Goal: Task Accomplishment & Management: Use online tool/utility

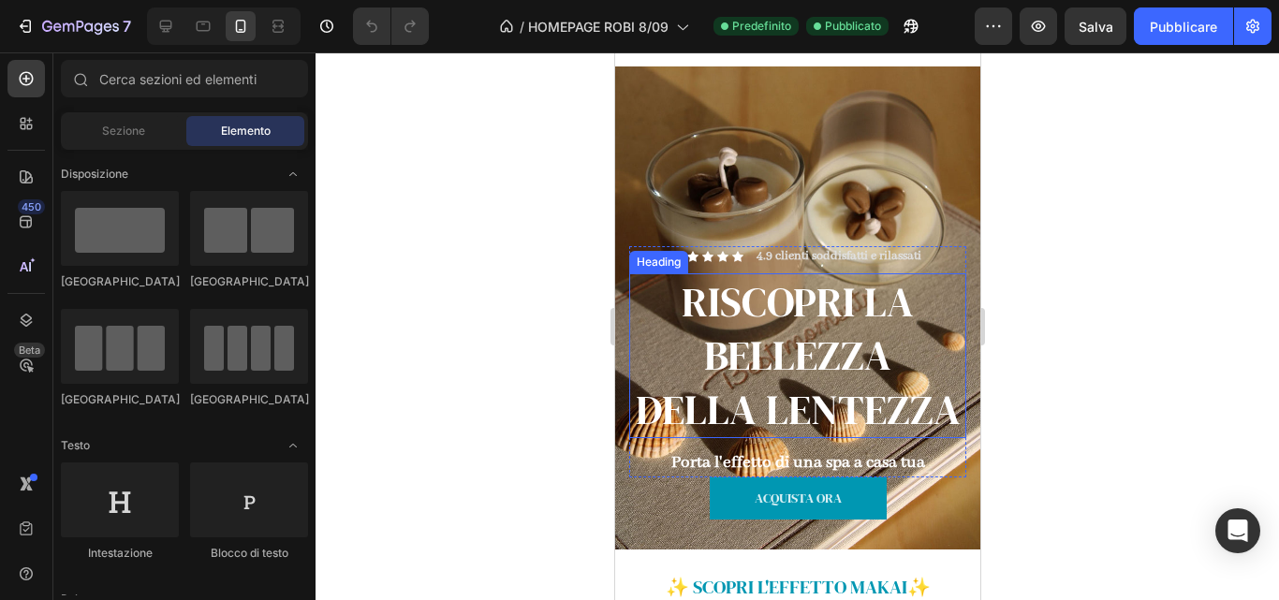
scroll to position [393, 0]
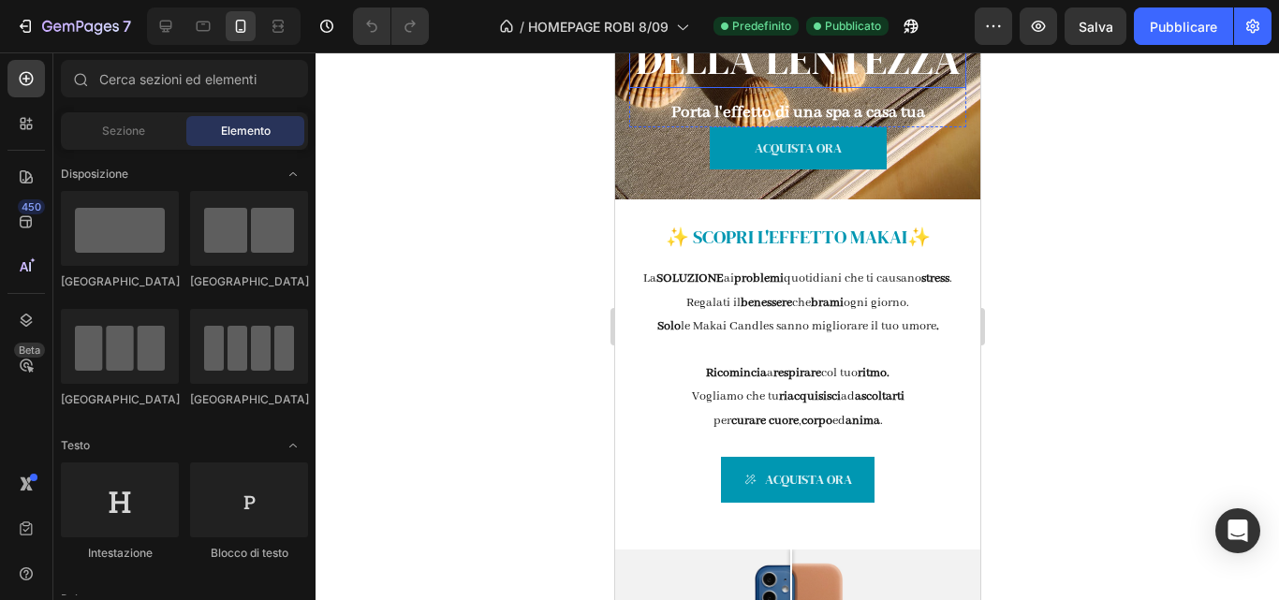
click at [810, 315] on p "Regalati il benessere che brami ogni giorno." at bounding box center [796, 302] width 309 height 23
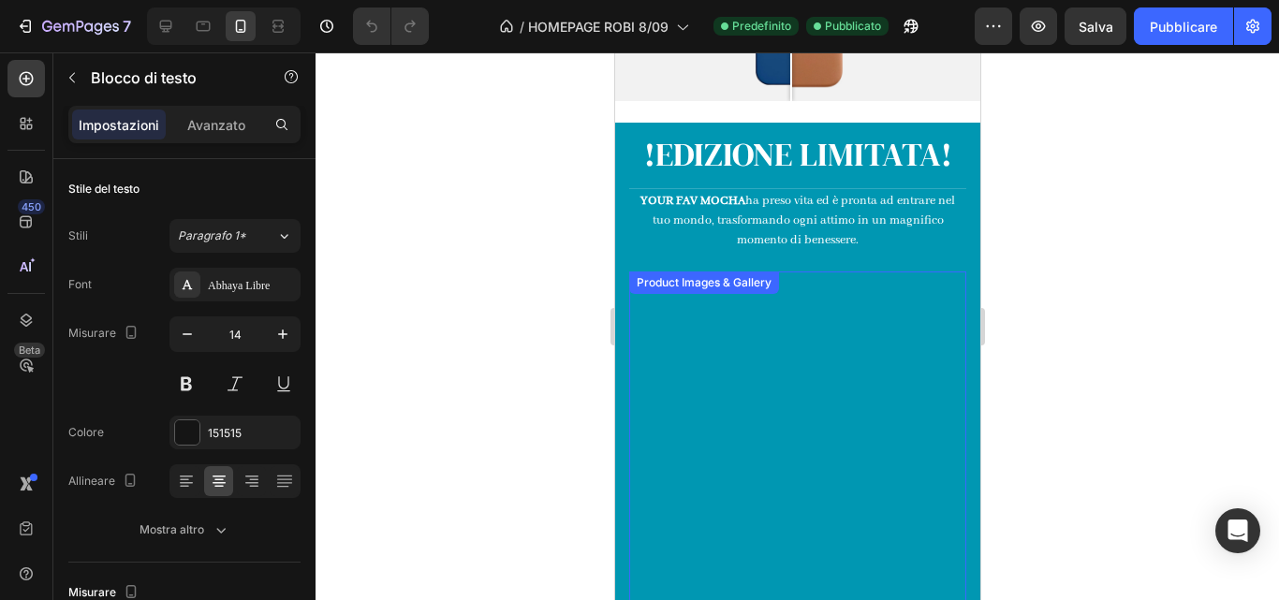
scroll to position [1009, 0]
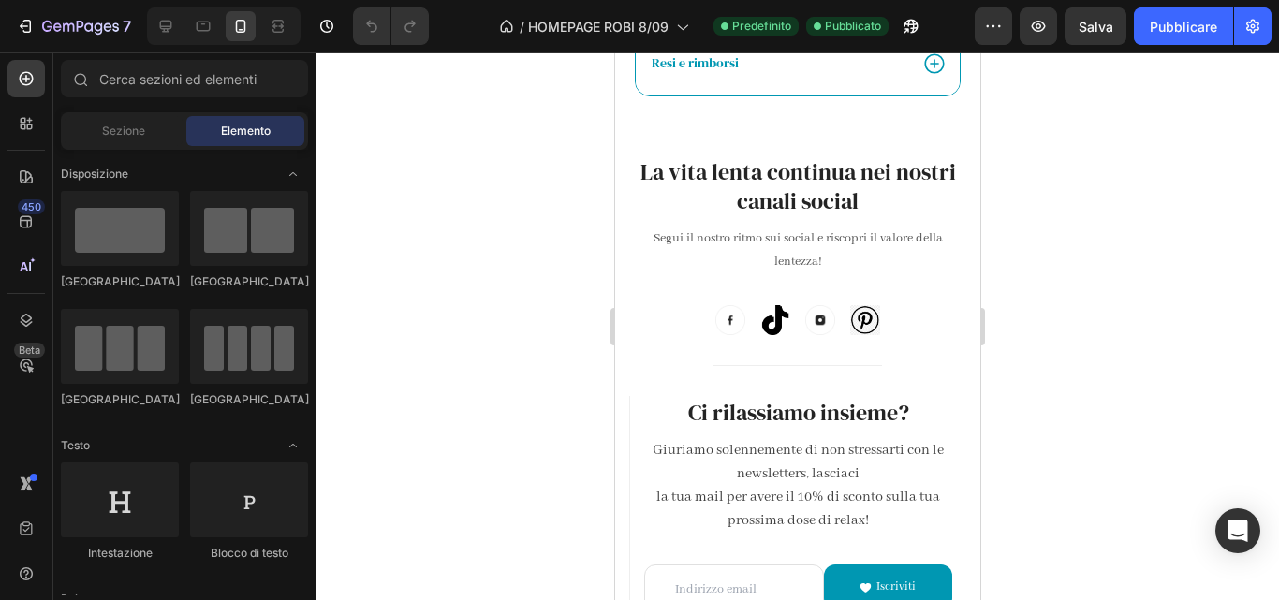
scroll to position [4527, 0]
click at [162, 22] on icon at bounding box center [165, 26] width 19 height 19
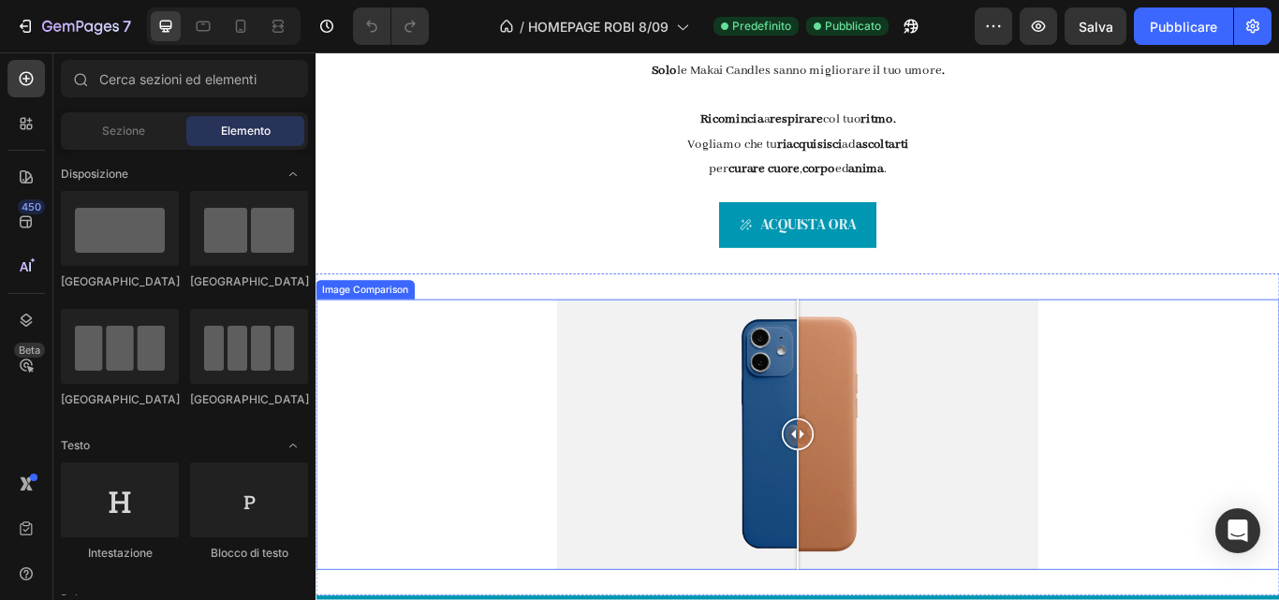
scroll to position [725, 0]
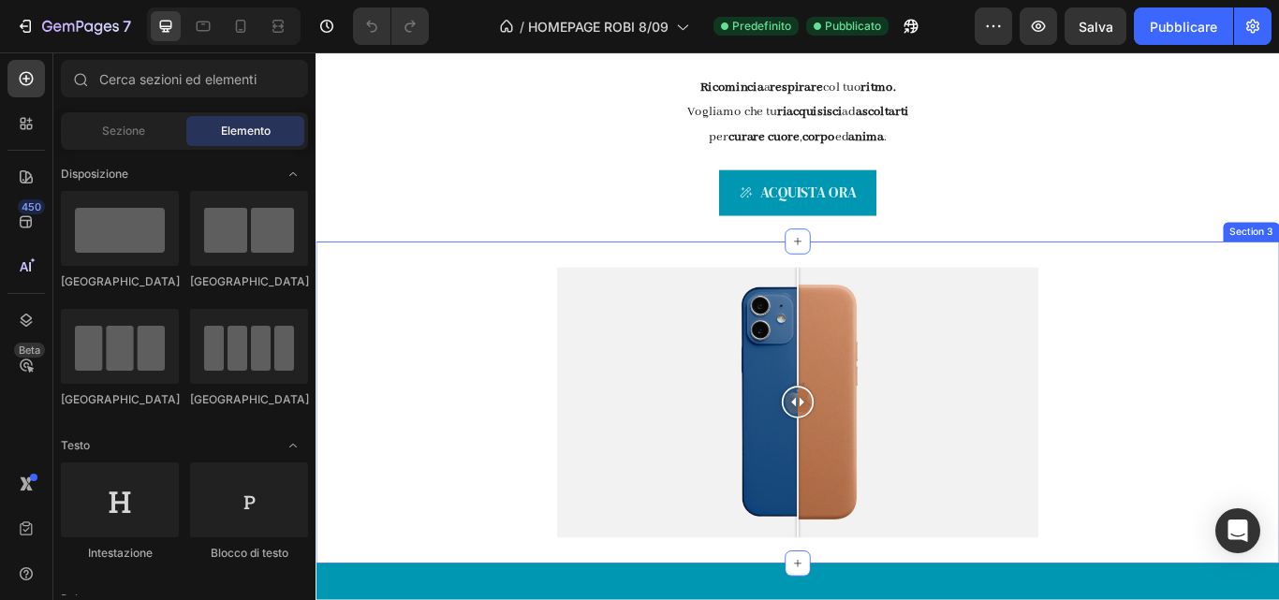
click at [986, 286] on div "Image Comparison Section 3" at bounding box center [876, 461] width 1123 height 376
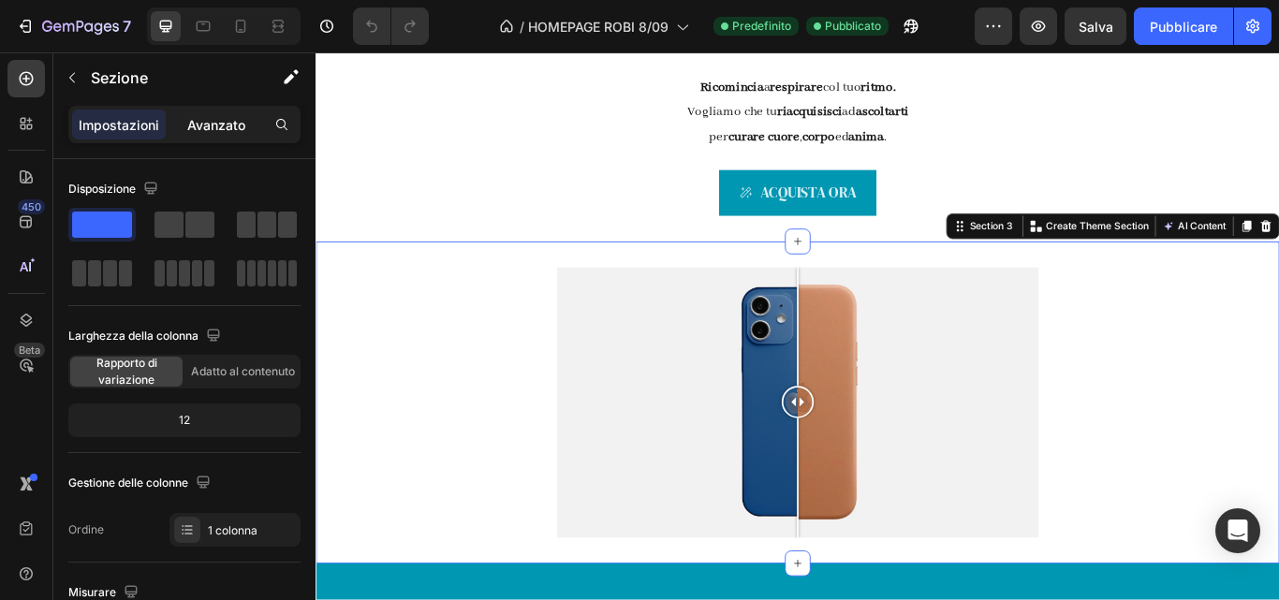
click at [204, 123] on font "Avanzato" at bounding box center [216, 125] width 58 height 16
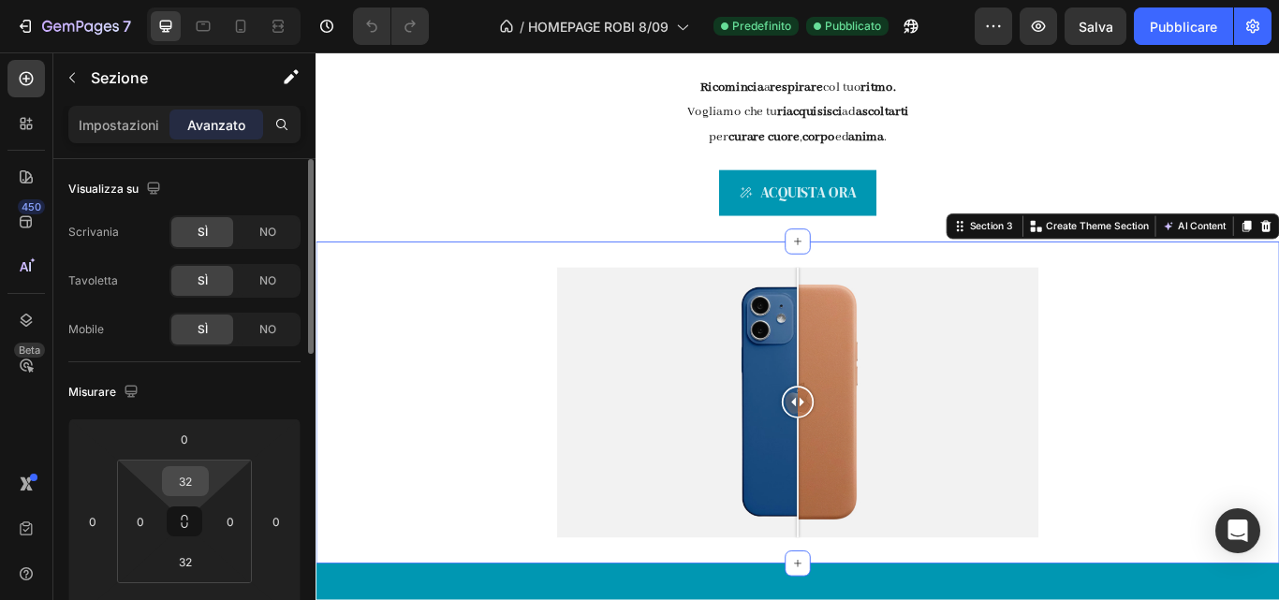
click at [187, 482] on input "32" at bounding box center [185, 481] width 37 height 28
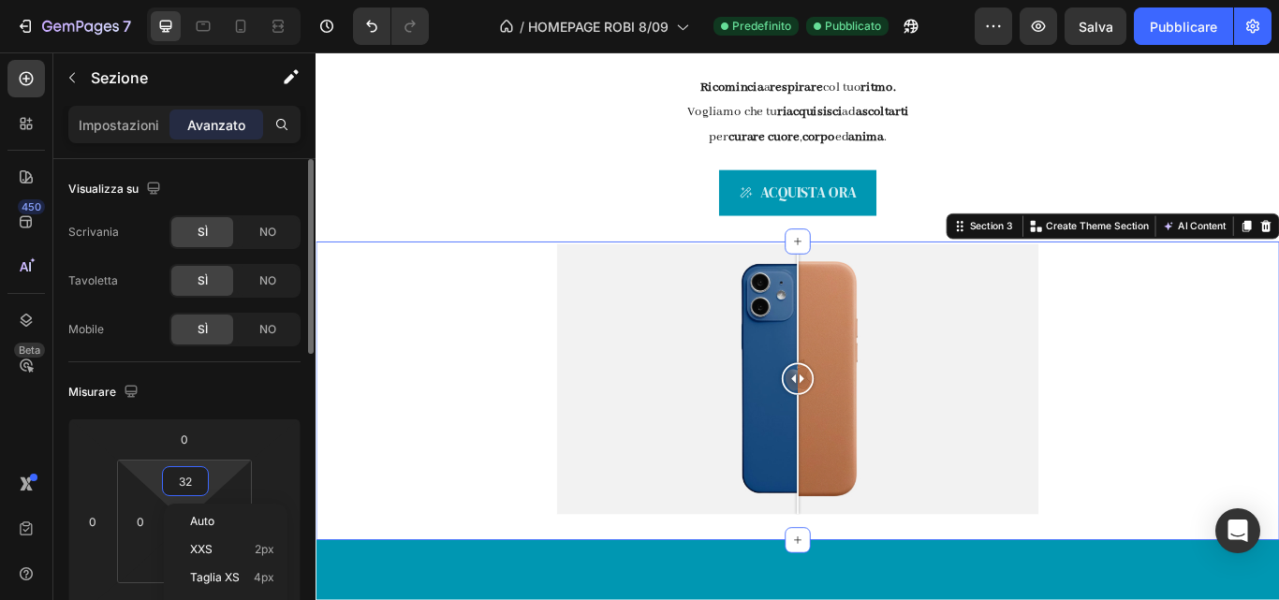
type input "3"
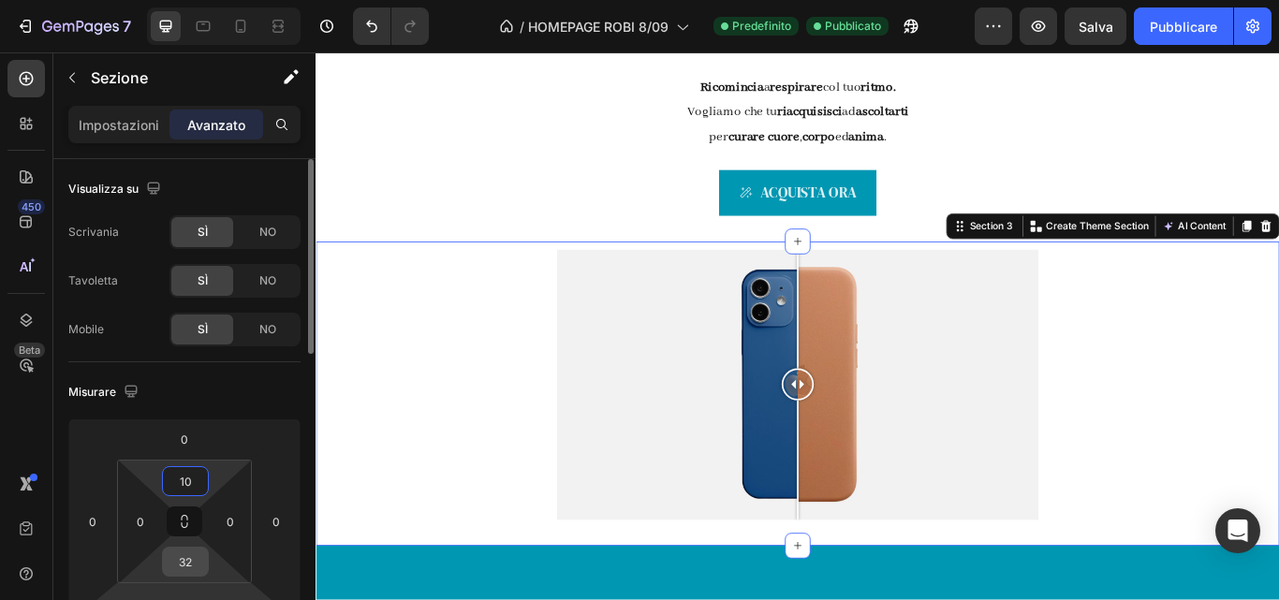
type input "10"
click at [190, 555] on input "32" at bounding box center [185, 562] width 37 height 28
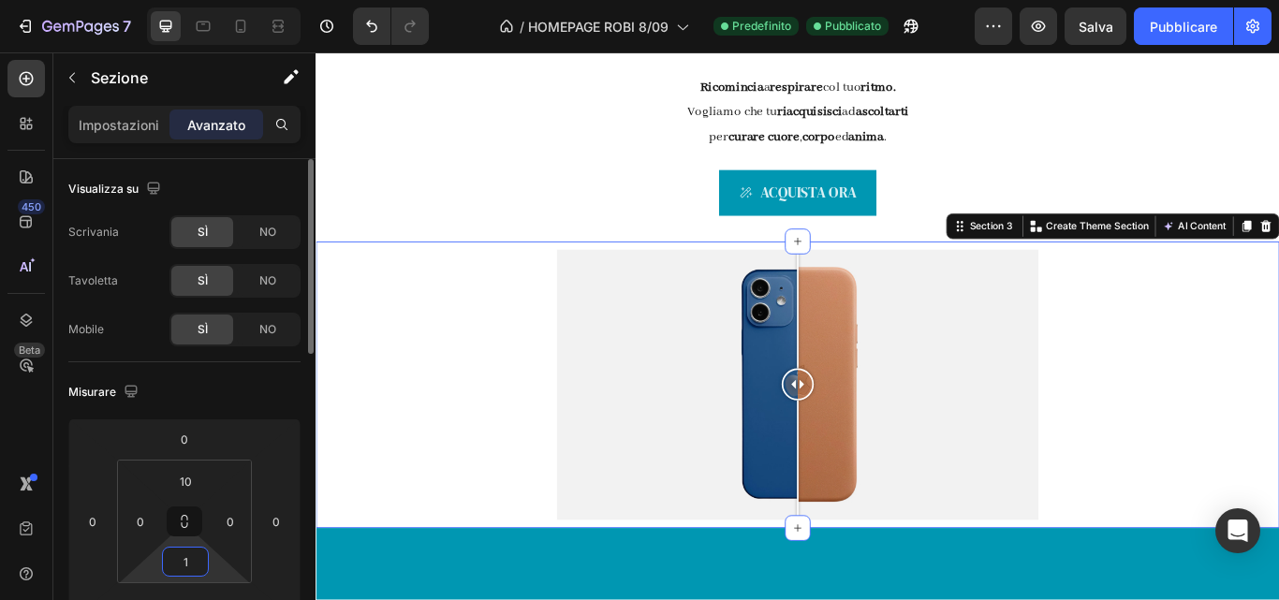
type input "10"
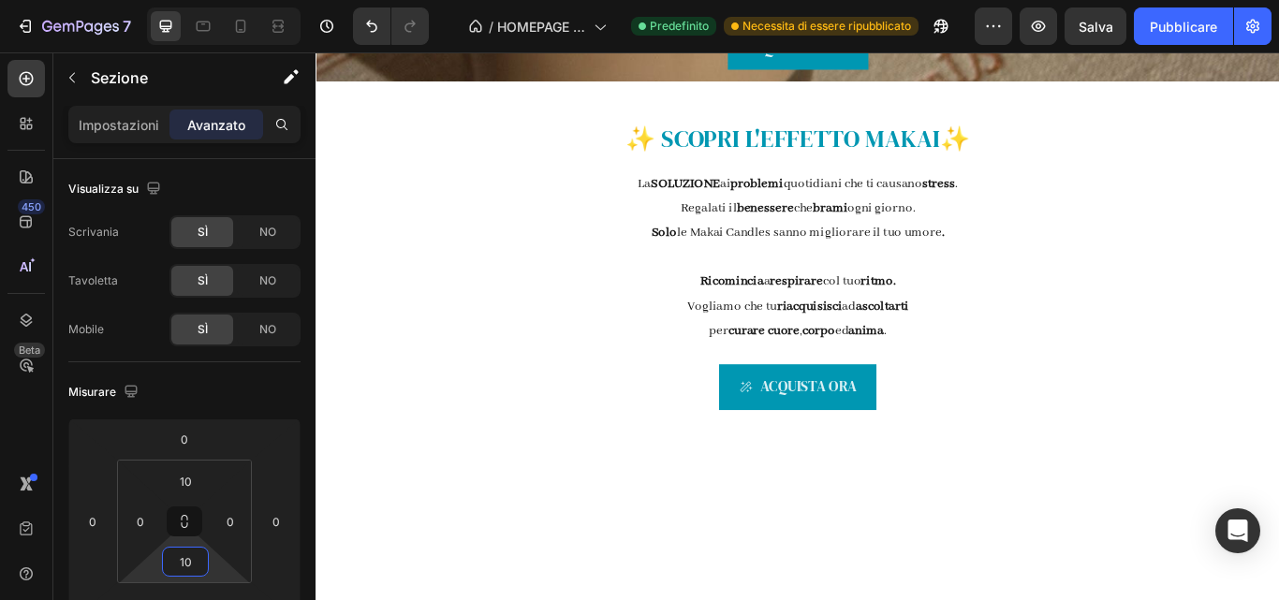
scroll to position [0, 0]
